Goal: Information Seeking & Learning: Compare options

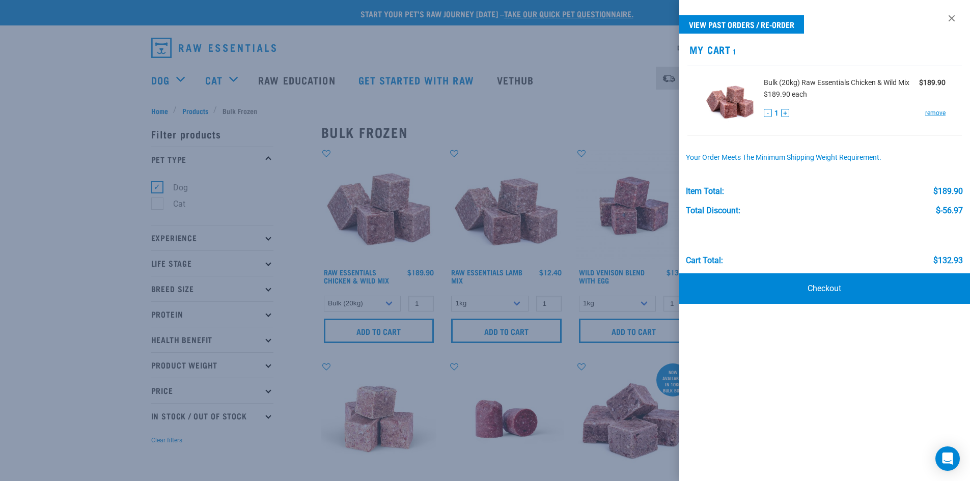
select select "731"
drag, startPoint x: 935, startPoint y: 113, endPoint x: 903, endPoint y: 113, distance: 32.1
click at [935, 113] on link "remove" at bounding box center [935, 112] width 20 height 9
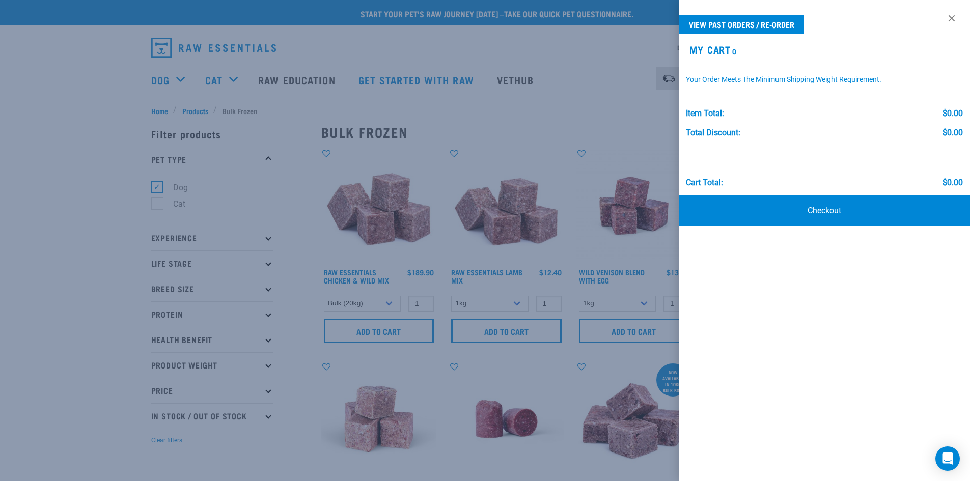
click at [154, 79] on div at bounding box center [485, 240] width 970 height 481
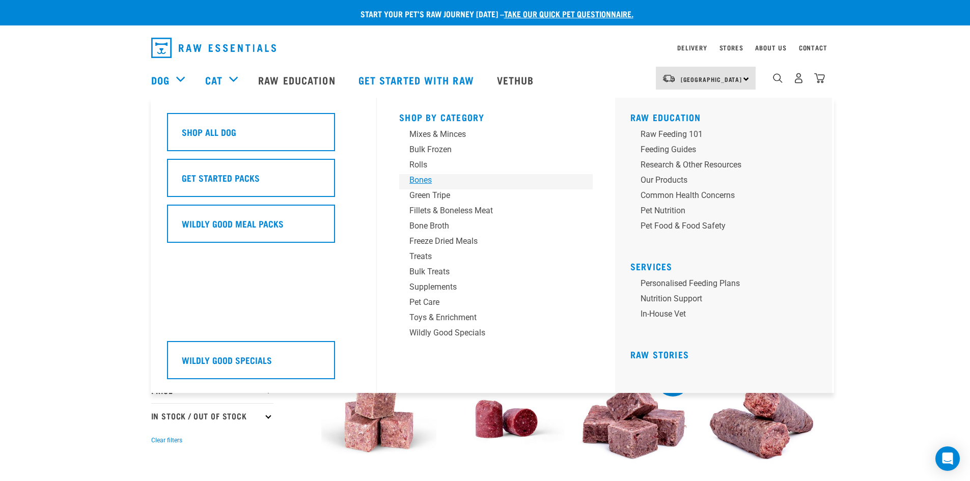
click at [421, 179] on div "Bones" at bounding box center [488, 180] width 159 height 12
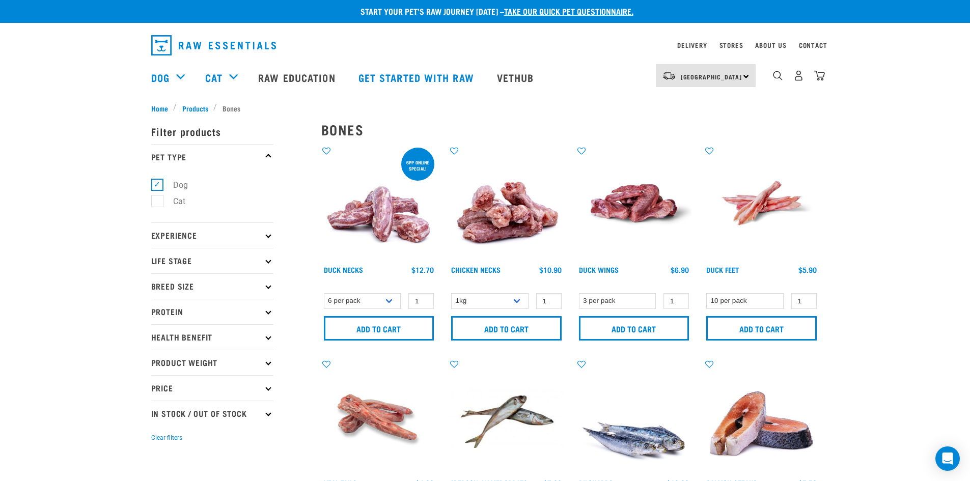
scroll to position [2, 0]
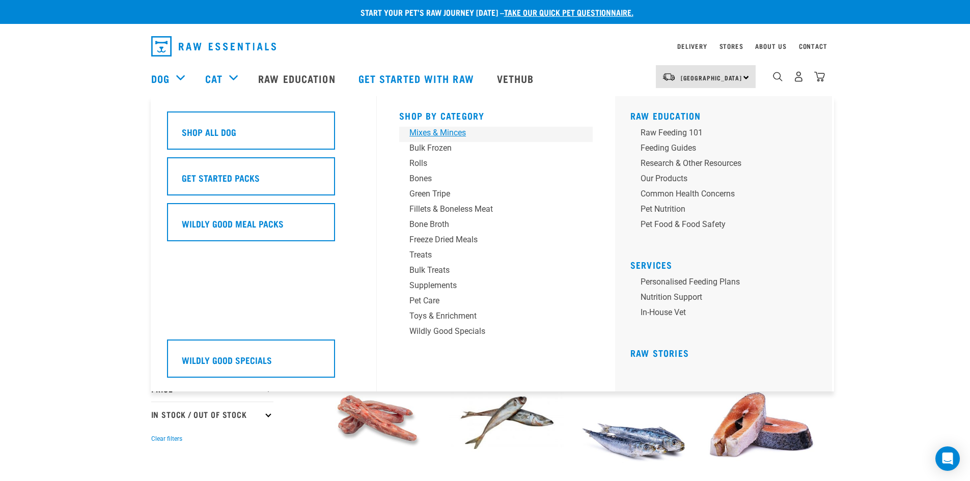
click at [419, 134] on div "Mixes & Minces" at bounding box center [488, 133] width 159 height 12
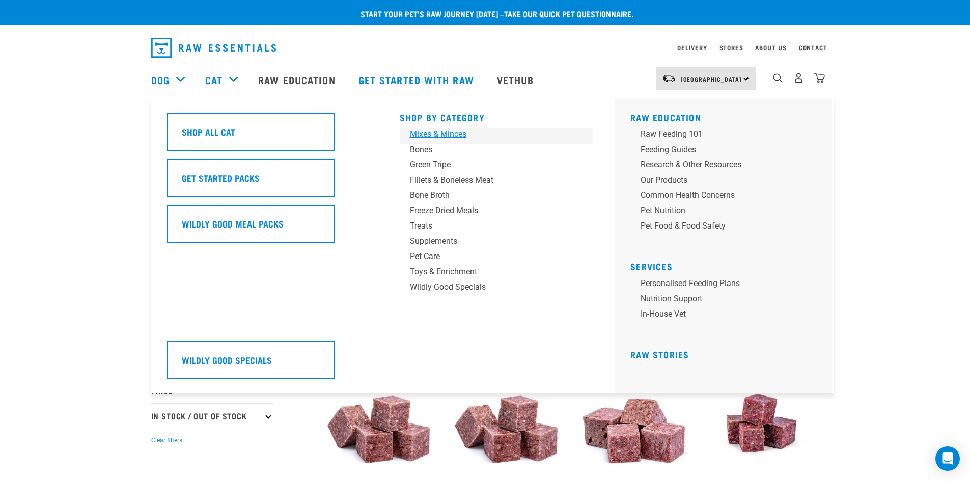
click at [442, 136] on div "Mixes & Minces" at bounding box center [489, 134] width 159 height 12
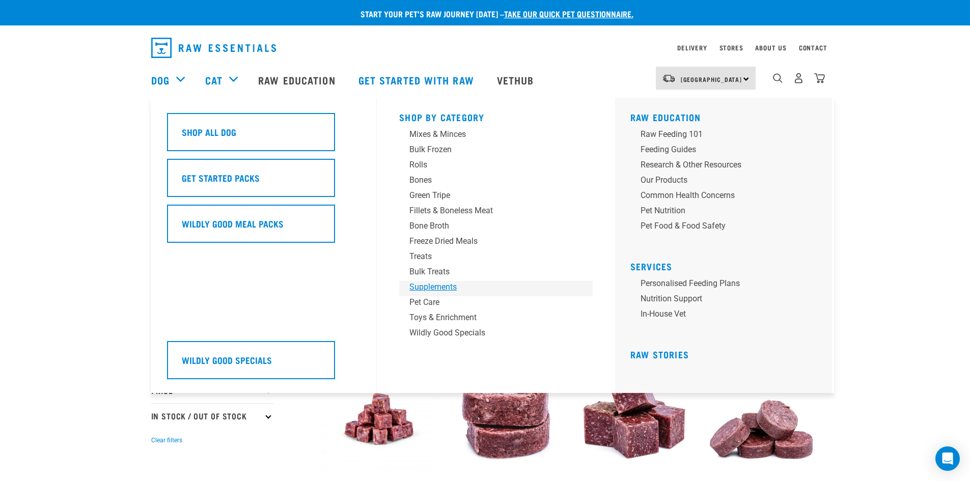
click at [430, 289] on div "Supplements" at bounding box center [488, 287] width 159 height 12
click at [432, 286] on div "Supplements" at bounding box center [488, 287] width 159 height 12
click at [435, 288] on div "Supplements" at bounding box center [488, 287] width 159 height 12
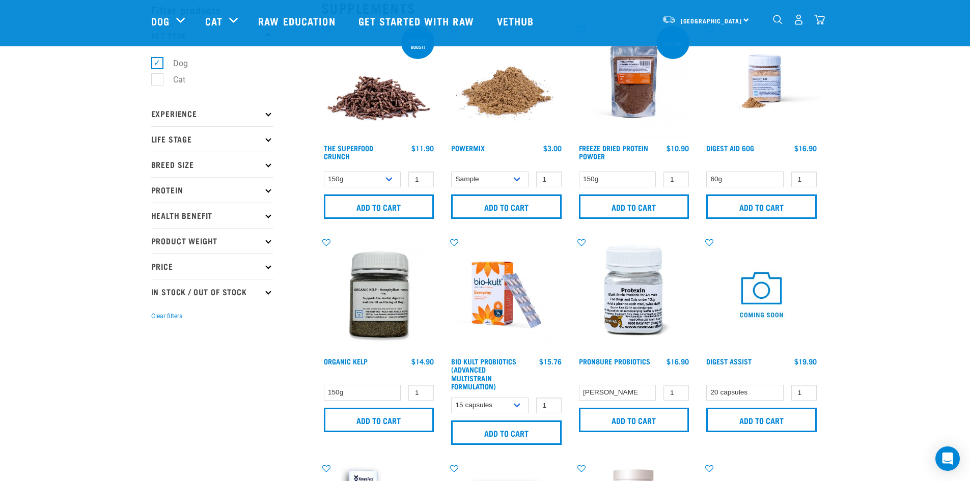
scroll to position [50, 0]
click at [726, 148] on link "Digest Aid 60g" at bounding box center [730, 148] width 48 height 4
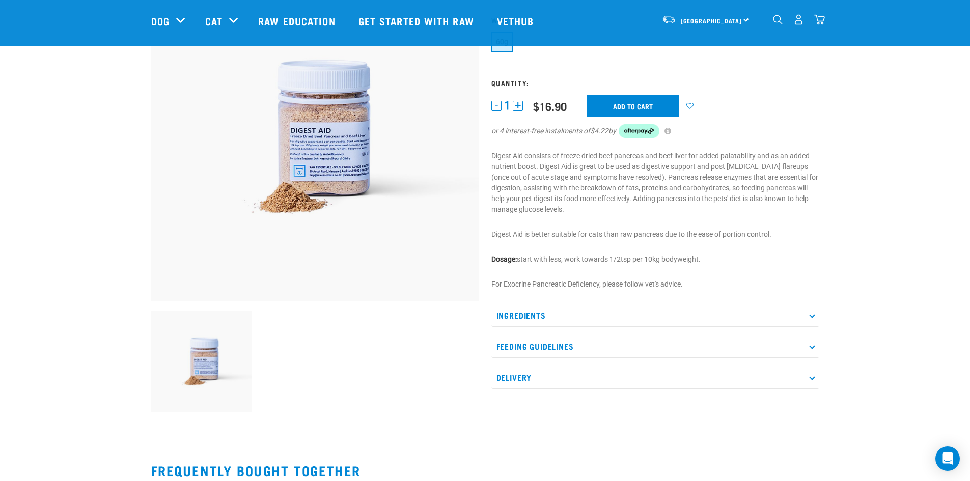
scroll to position [102, 0]
click at [808, 346] on p "Feeding Guidelines" at bounding box center [655, 345] width 328 height 23
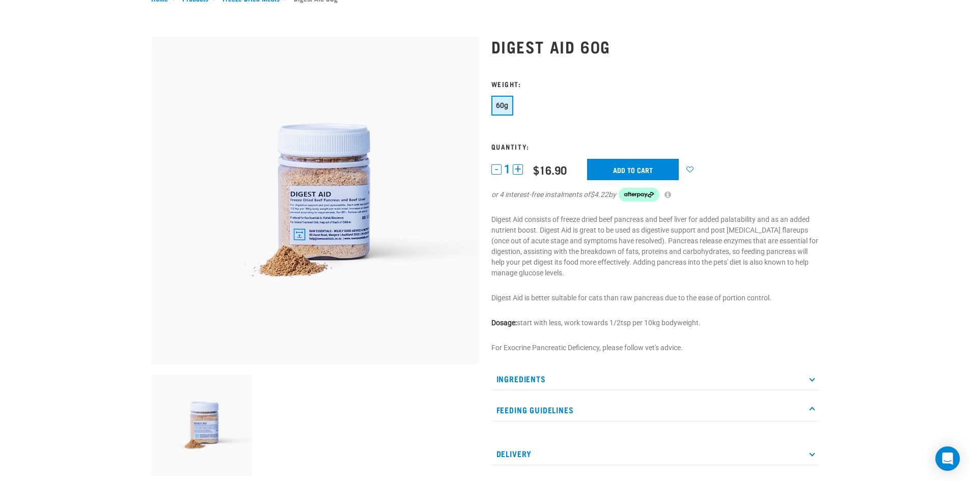
scroll to position [0, 0]
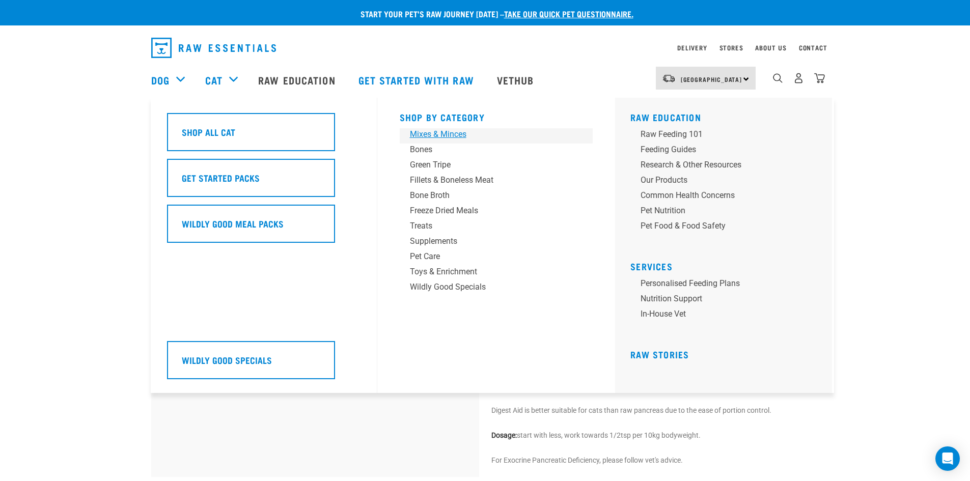
click at [441, 134] on div "Mixes & Minces" at bounding box center [489, 134] width 159 height 12
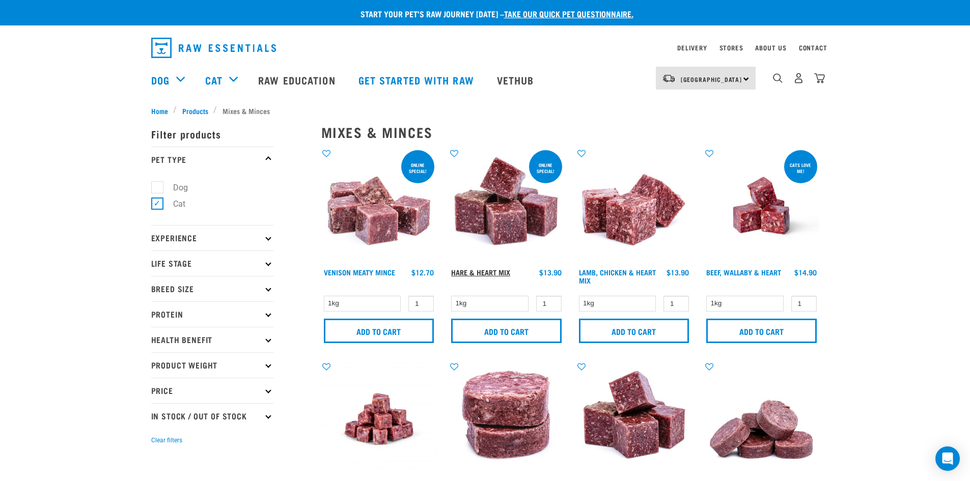
click at [492, 273] on link "Hare & Heart Mix" at bounding box center [480, 272] width 59 height 4
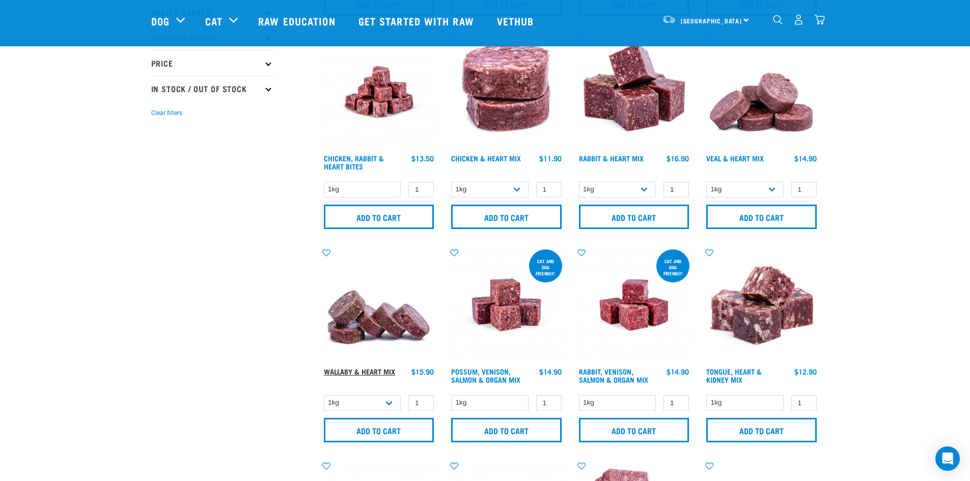
click at [362, 373] on link "Wallaby & Heart Mix" at bounding box center [359, 372] width 71 height 4
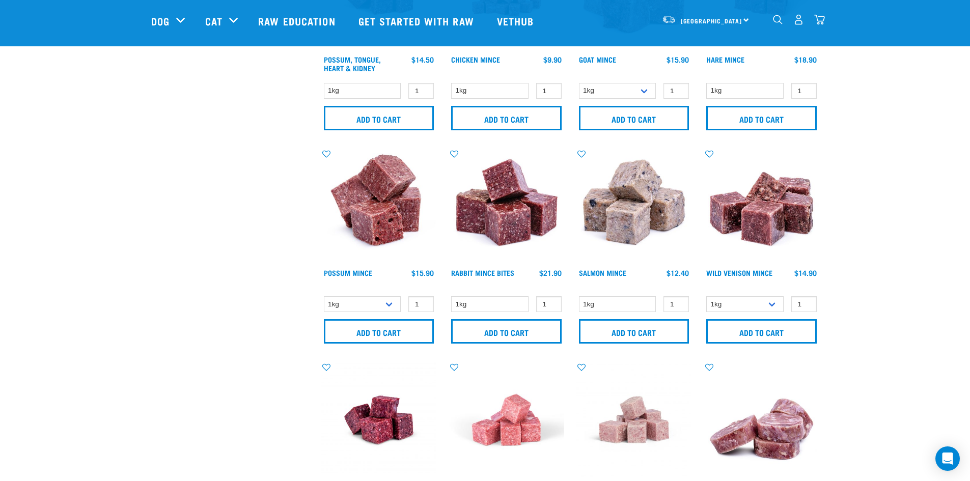
scroll to position [778, 0]
click at [344, 271] on link "Possum Mince" at bounding box center [348, 272] width 48 height 4
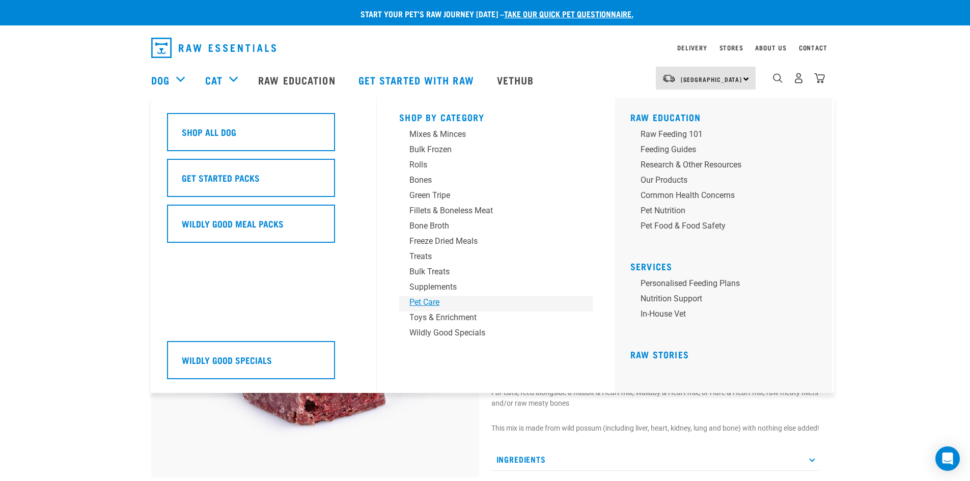
click at [430, 300] on div "Pet Care" at bounding box center [488, 302] width 159 height 12
click at [433, 315] on div "Toys & Enrichment" at bounding box center [488, 318] width 159 height 12
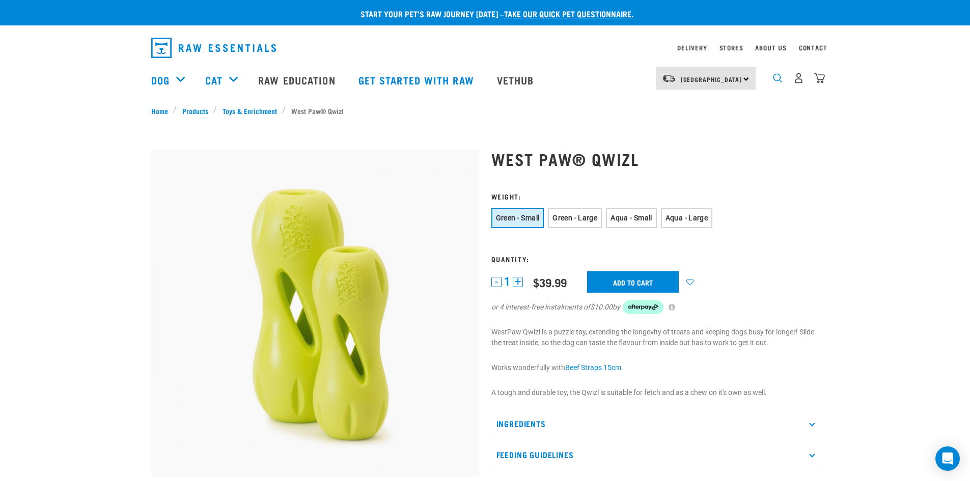
click at [780, 79] on img "dropdown navigation" at bounding box center [778, 78] width 10 height 10
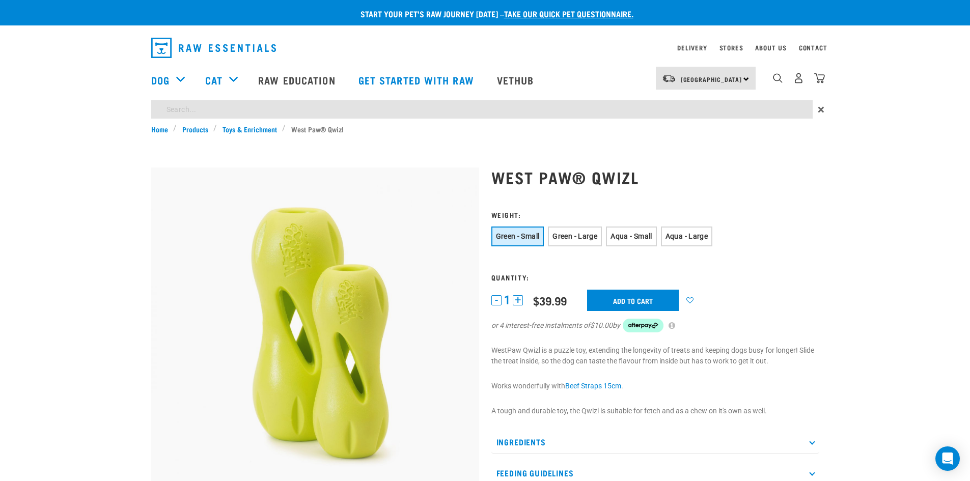
click at [270, 109] on input "search" at bounding box center [481, 109] width 661 height 18
type input "pancreas"
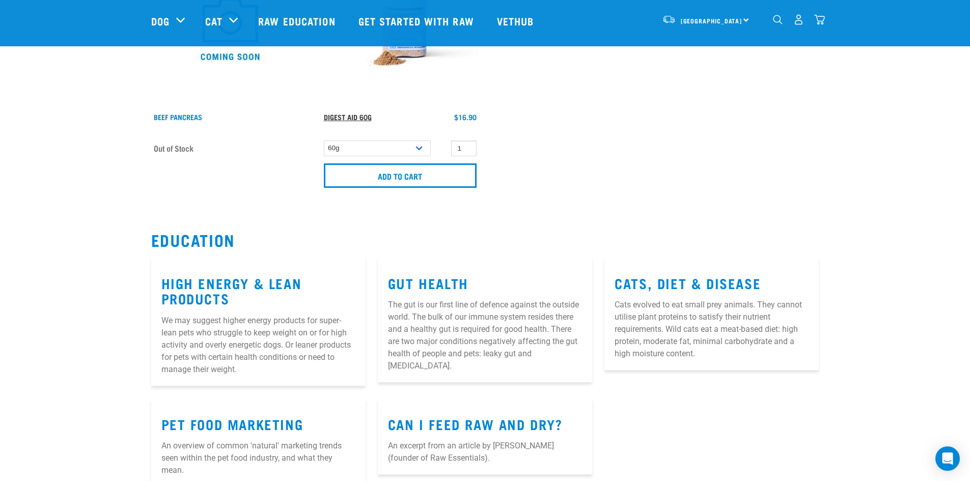
scroll to position [204, 0]
click at [336, 116] on link "Digest Aid 60g" at bounding box center [348, 118] width 48 height 4
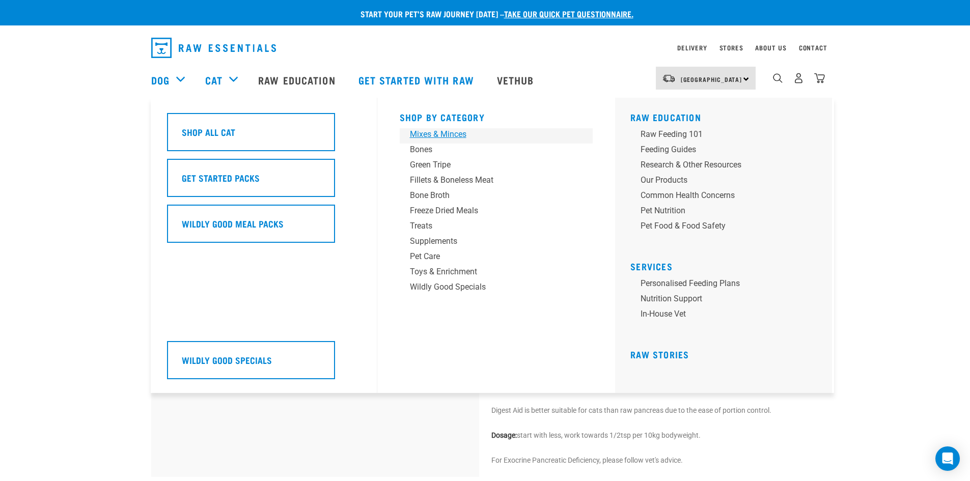
click at [433, 134] on div "Mixes & Minces" at bounding box center [489, 134] width 159 height 12
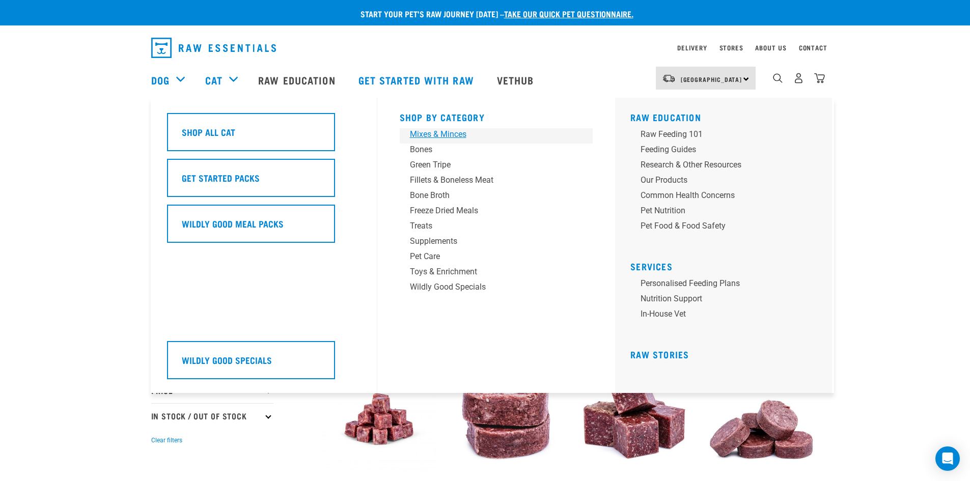
click at [444, 131] on div "Mixes & Minces" at bounding box center [489, 134] width 159 height 12
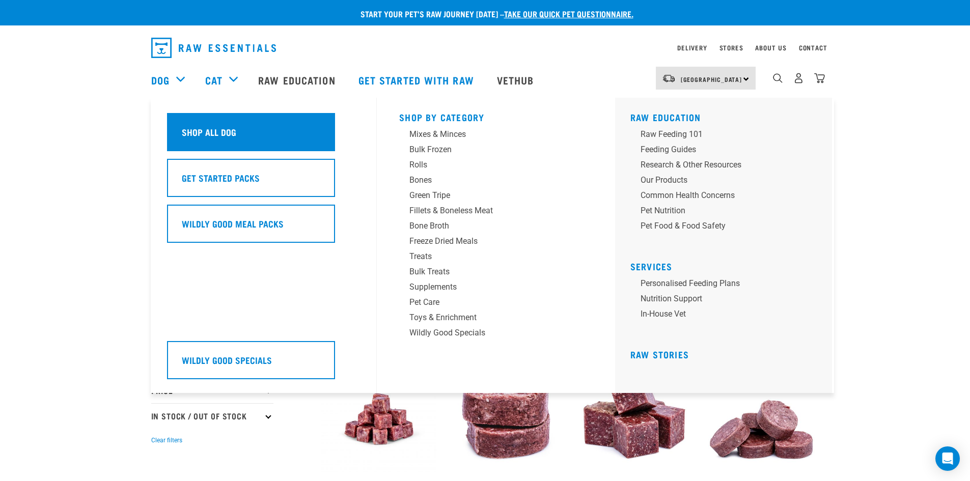
click at [196, 130] on h5 "Shop All Dog" at bounding box center [209, 131] width 54 height 13
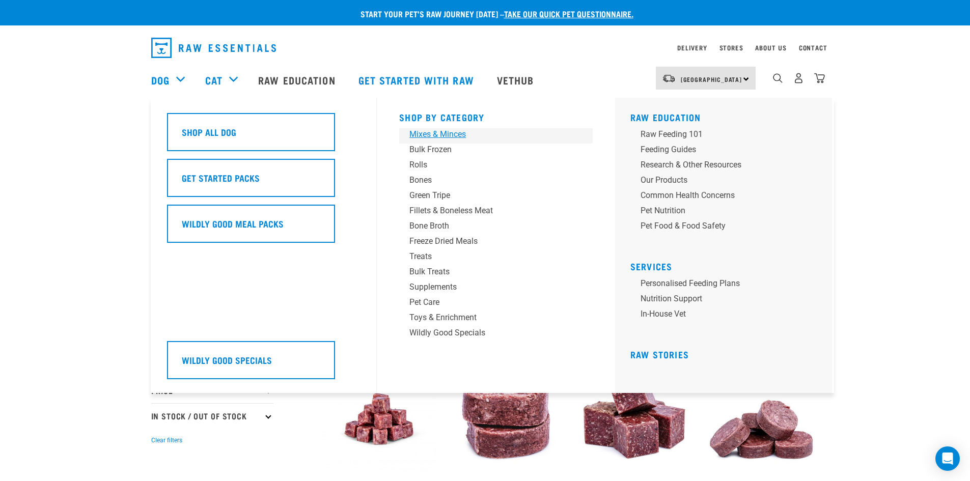
click at [436, 137] on div "Mixes & Minces" at bounding box center [488, 134] width 159 height 12
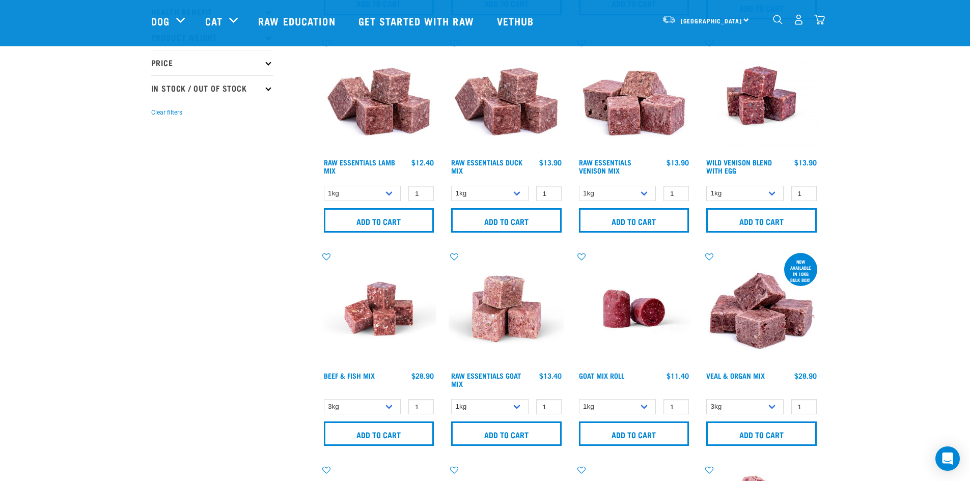
scroll to position [253, 0]
click at [600, 165] on link "Raw Essentials Venison Mix" at bounding box center [605, 166] width 52 height 12
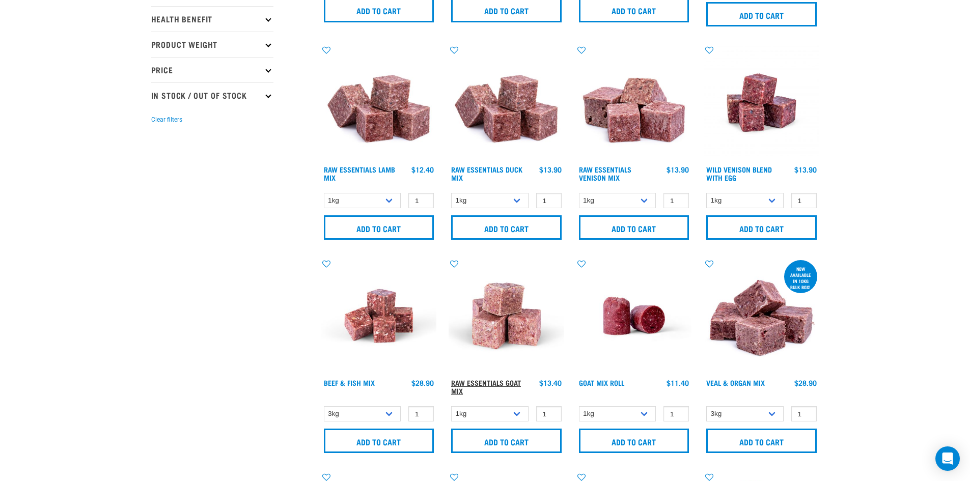
click at [480, 381] on link "Raw Essentials Goat Mix" at bounding box center [486, 387] width 70 height 12
click at [501, 170] on link "Raw Essentials Duck Mix" at bounding box center [486, 173] width 71 height 12
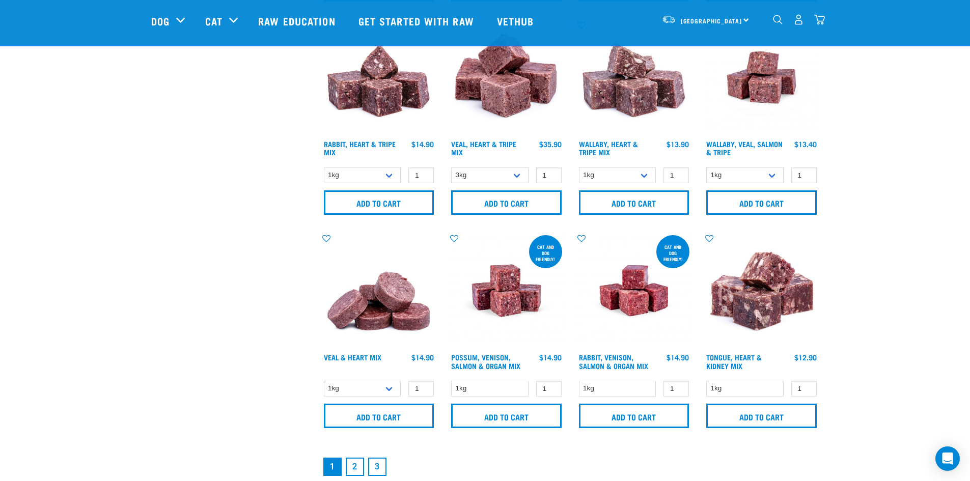
scroll to position [1338, 0]
click at [601, 355] on link "Rabbit, Venison, Salmon & Organ Mix" at bounding box center [613, 361] width 69 height 12
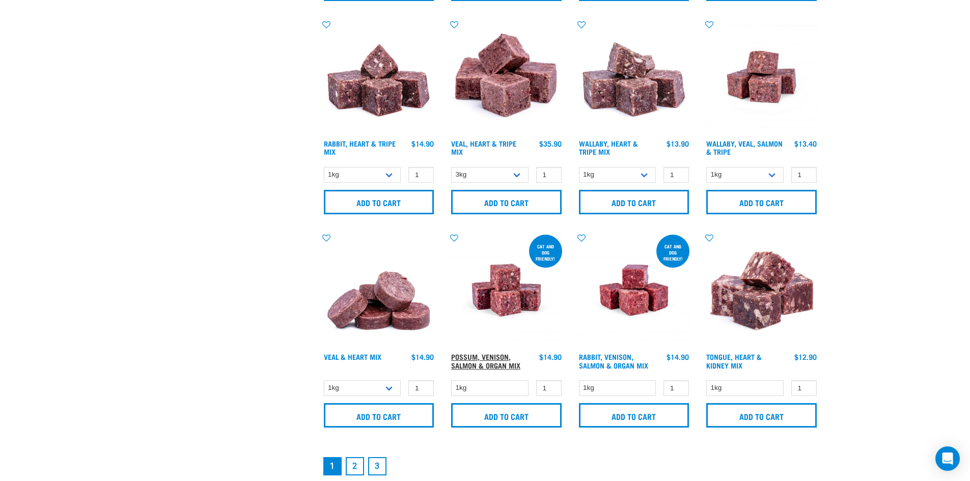
click at [503, 356] on link "Possum, Venison, Salmon & Organ Mix" at bounding box center [485, 361] width 69 height 12
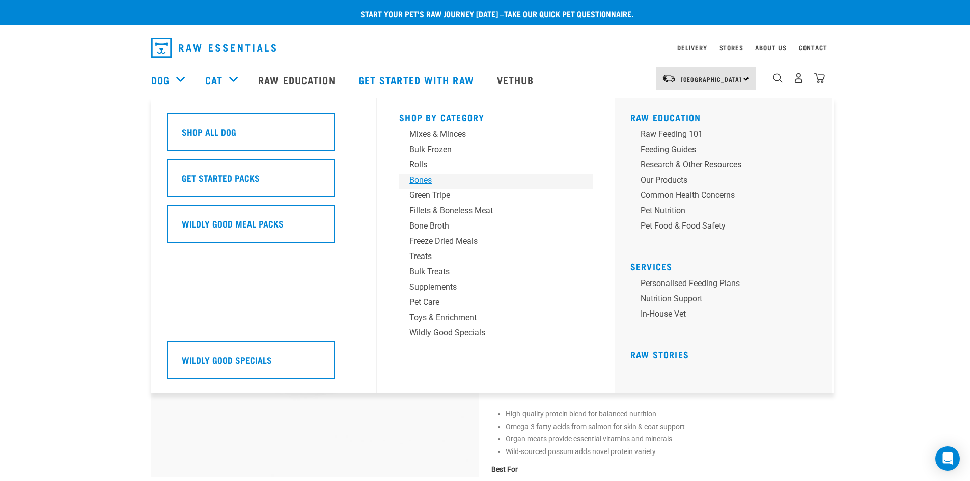
click at [423, 179] on div "Bones" at bounding box center [488, 180] width 159 height 12
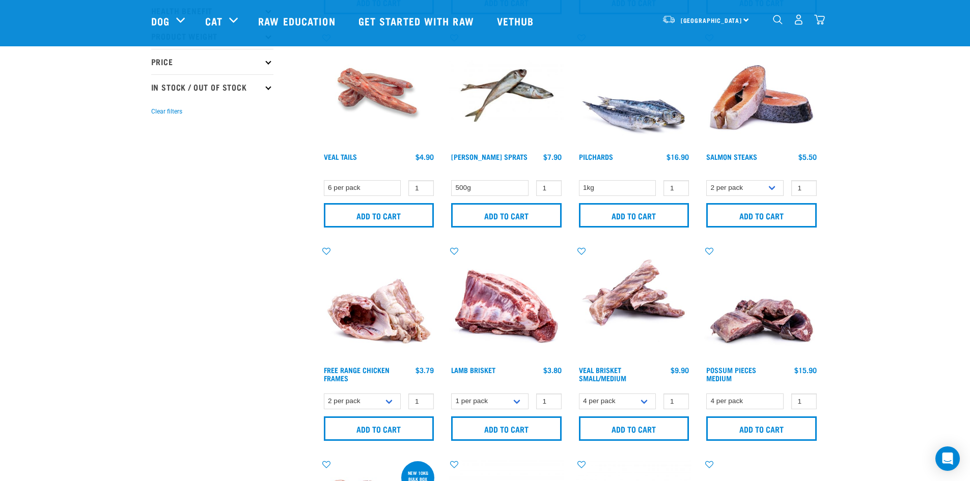
scroll to position [255, 0]
click at [611, 368] on link "Veal Brisket Small/Medium" at bounding box center [602, 374] width 47 height 12
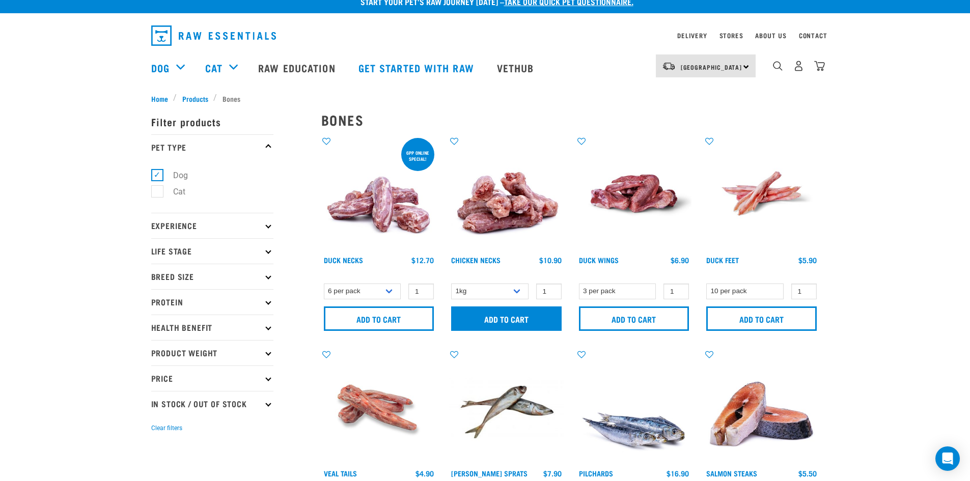
scroll to position [12, 0]
click at [601, 259] on link "Duck Wings" at bounding box center [599, 261] width 40 height 4
click at [353, 259] on link "Duck Necks" at bounding box center [343, 261] width 39 height 4
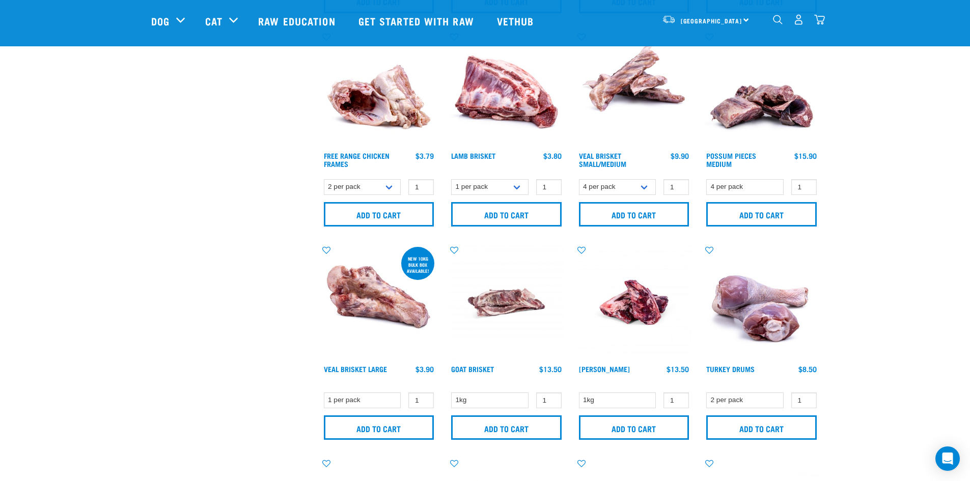
scroll to position [469, 0]
click at [729, 367] on link "Turkey Drums" at bounding box center [730, 368] width 48 height 4
